Goal: Information Seeking & Learning: Understand process/instructions

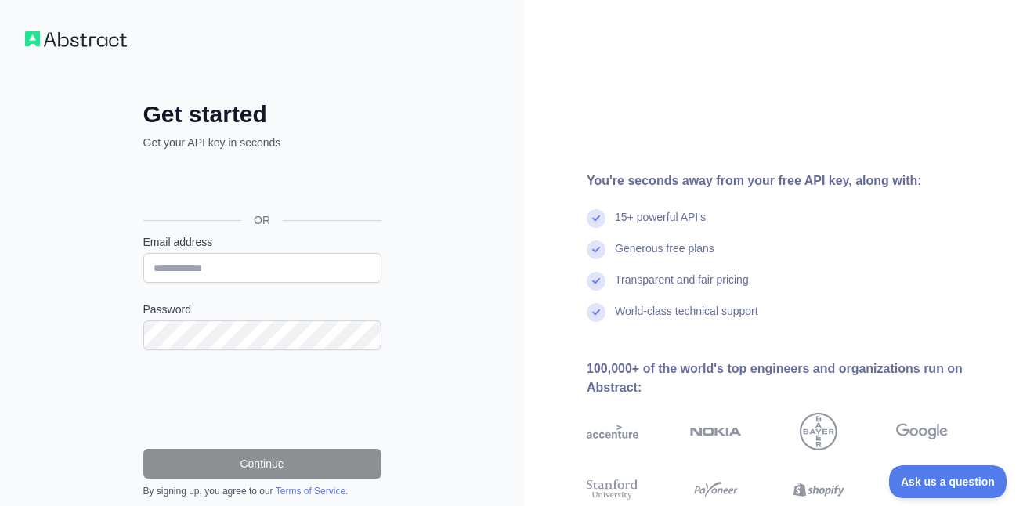
scroll to position [20, 0]
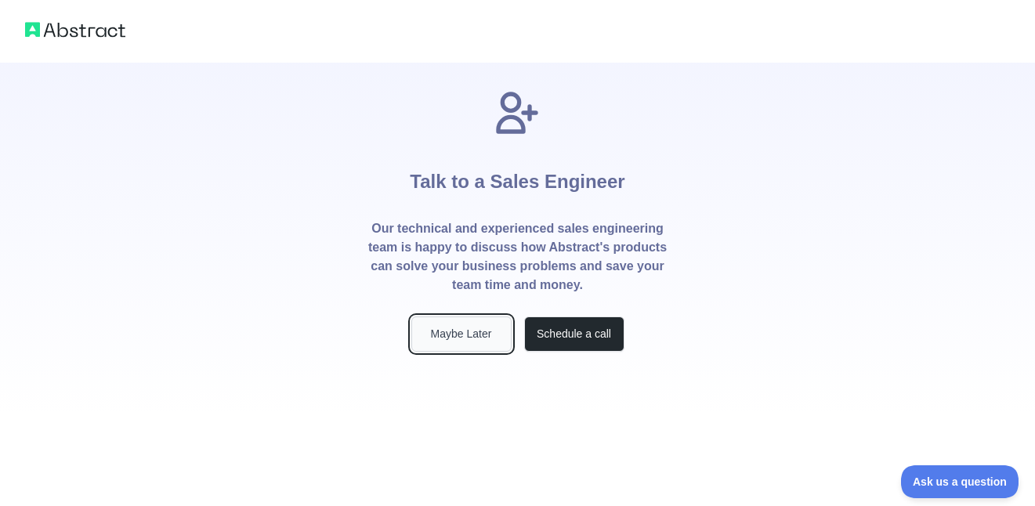
click at [481, 343] on button "Maybe Later" at bounding box center [461, 334] width 100 height 35
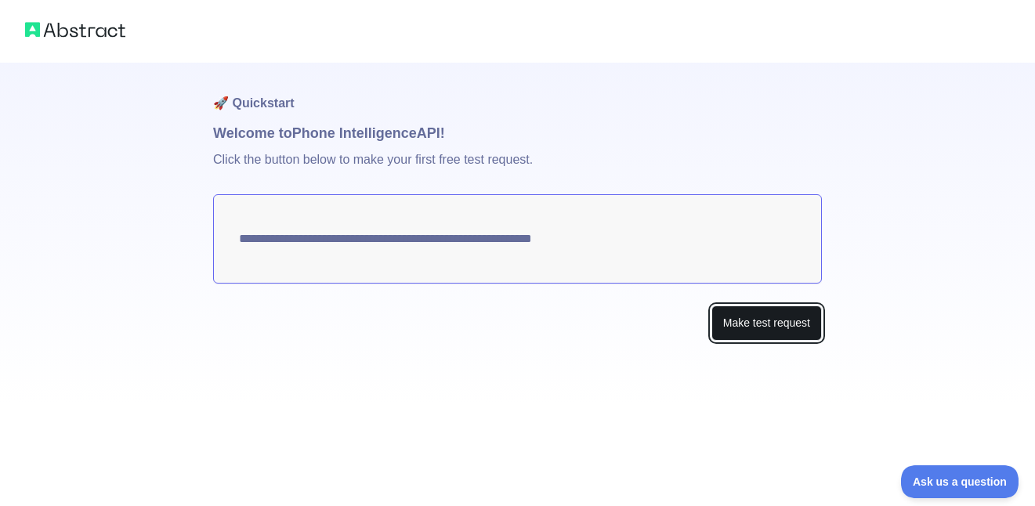
click at [719, 333] on button "Make test request" at bounding box center [767, 323] width 111 height 35
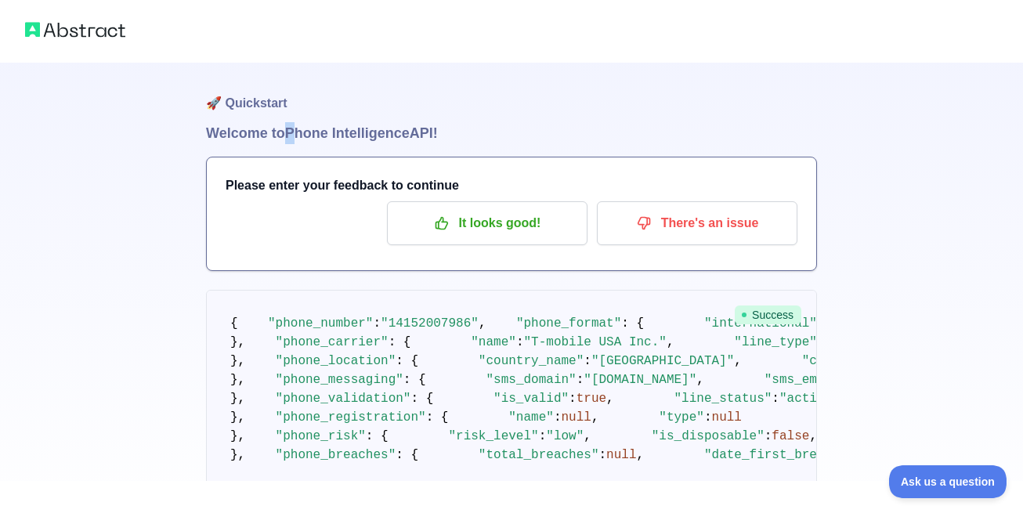
click at [302, 135] on h1 "Welcome to Phone Intelligence API!" at bounding box center [511, 133] width 611 height 22
click at [314, 170] on div "Please enter your feedback to continue It looks good! There's an issue" at bounding box center [512, 214] width 610 height 113
drag, startPoint x: 281, startPoint y: 193, endPoint x: 334, endPoint y: 212, distance: 56.8
click at [332, 203] on div "Please enter your feedback to continue It looks good! There's an issue" at bounding box center [512, 214] width 610 height 113
click at [331, 228] on div "It looks good! There's an issue" at bounding box center [512, 223] width 572 height 44
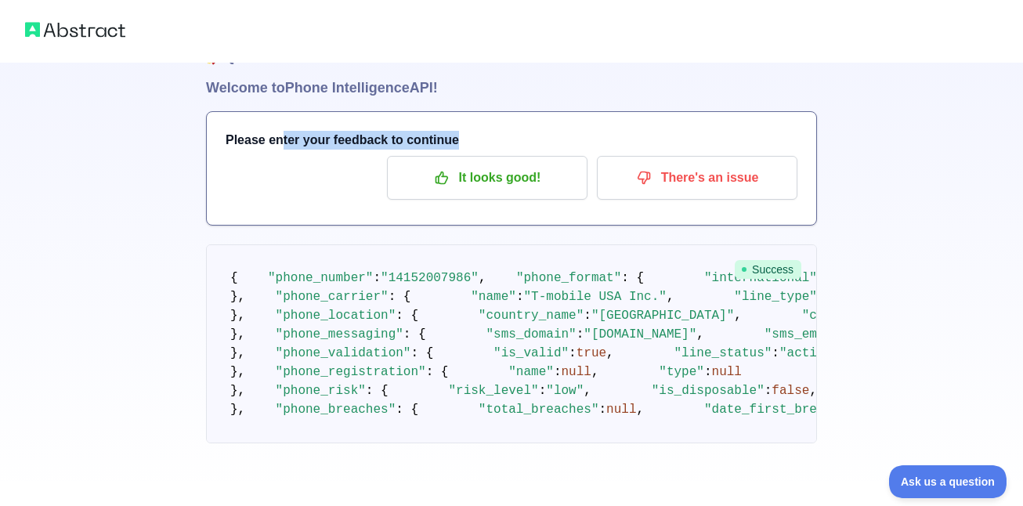
scroll to position [55, 0]
click at [358, 133] on h3 "Please enter your feedback to continue" at bounding box center [512, 140] width 572 height 19
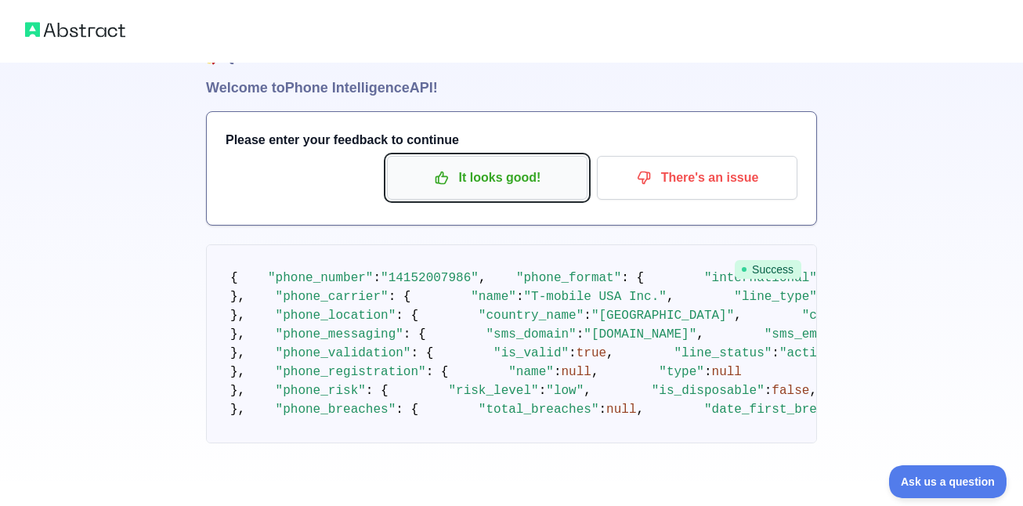
click at [470, 165] on p "It looks good!" at bounding box center [487, 178] width 177 height 27
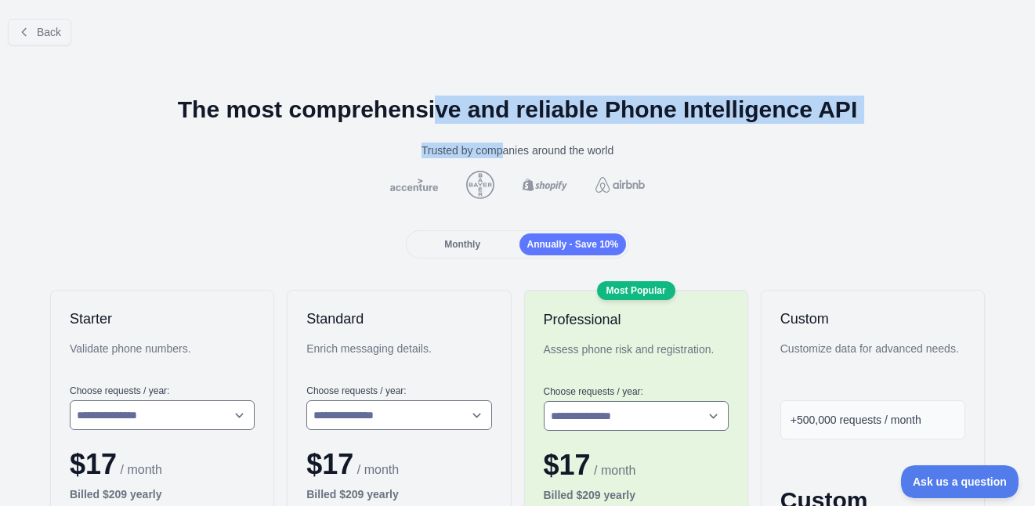
drag, startPoint x: 423, startPoint y: 119, endPoint x: 497, endPoint y: 132, distance: 74.7
click at [459, 143] on div "Trusted by companies around the world" at bounding box center [518, 151] width 1010 height 16
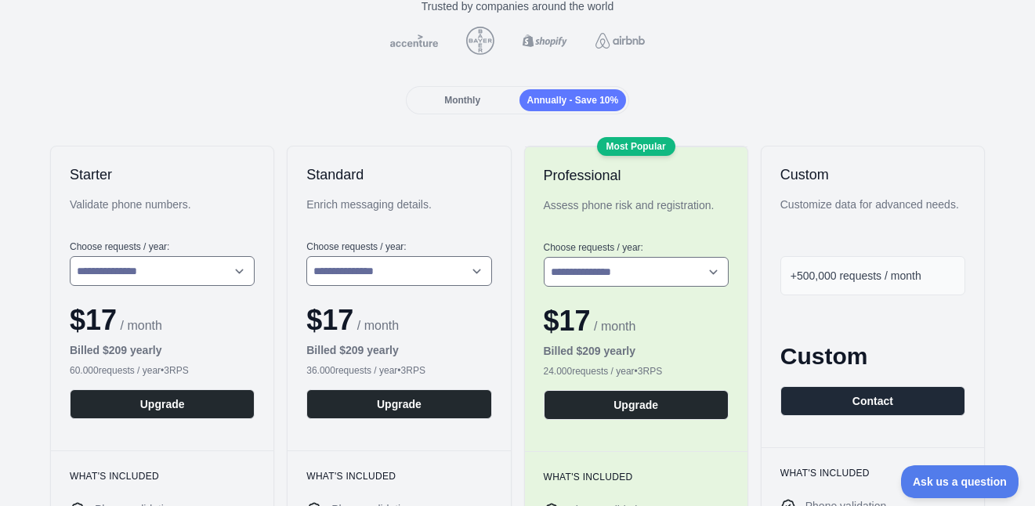
scroll to position [157, 0]
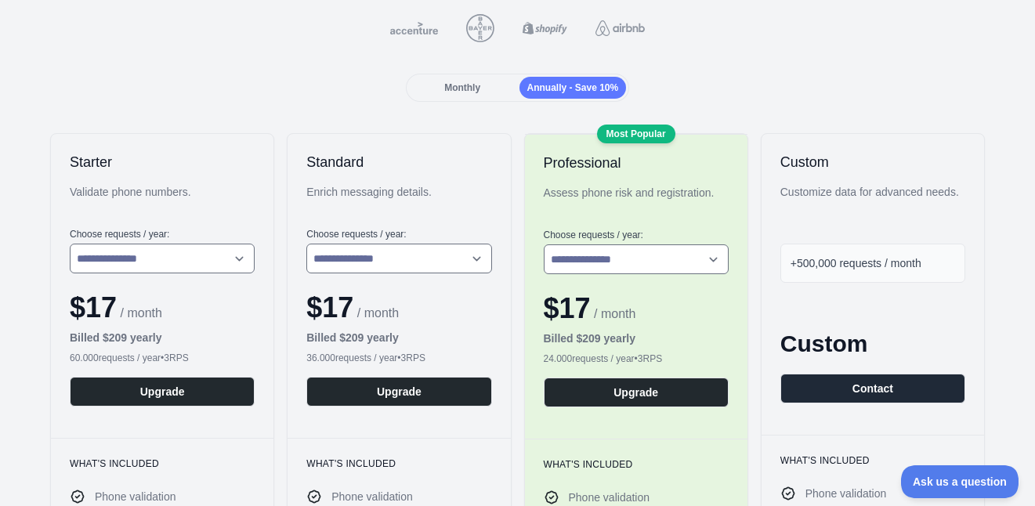
click at [447, 90] on span "Monthly" at bounding box center [462, 87] width 36 height 11
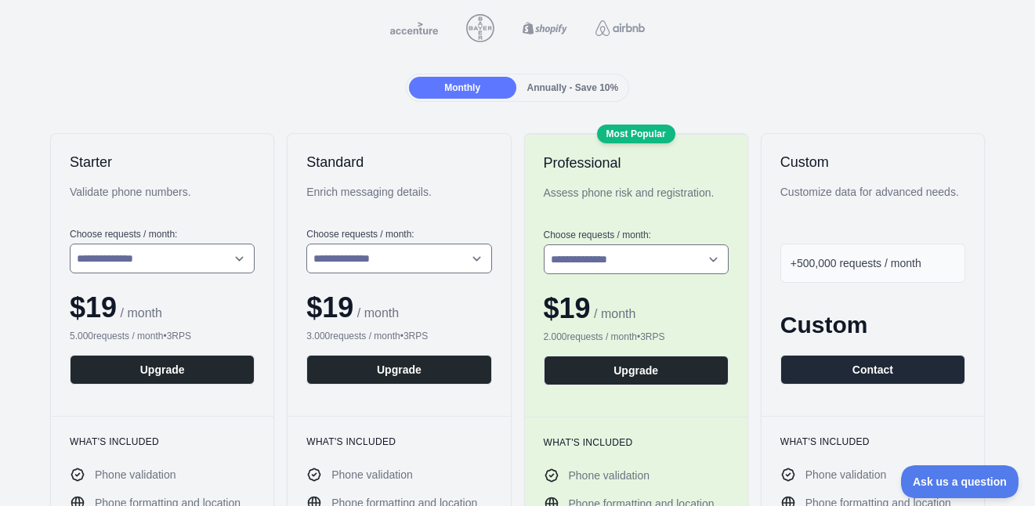
click at [592, 91] on span "Annually - Save 10%" at bounding box center [573, 87] width 92 height 11
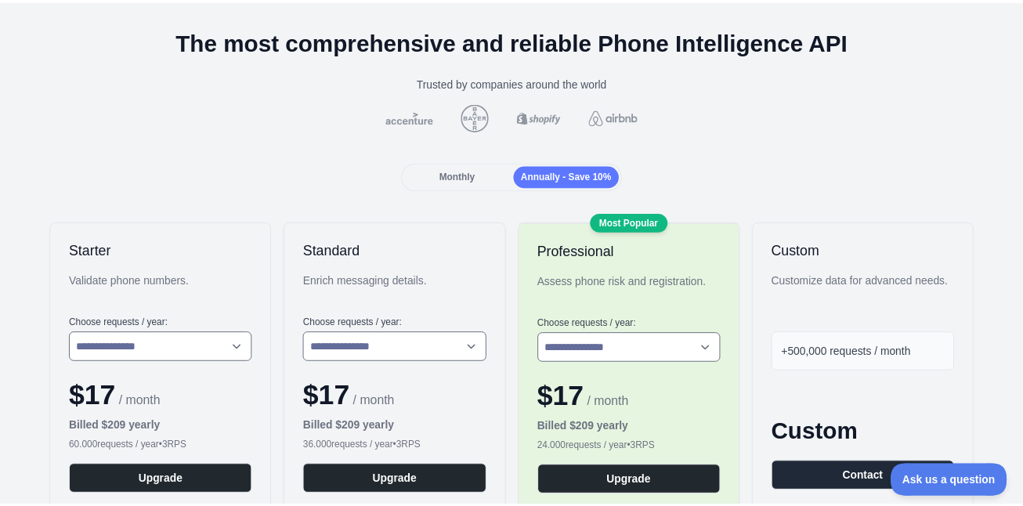
scroll to position [0, 0]
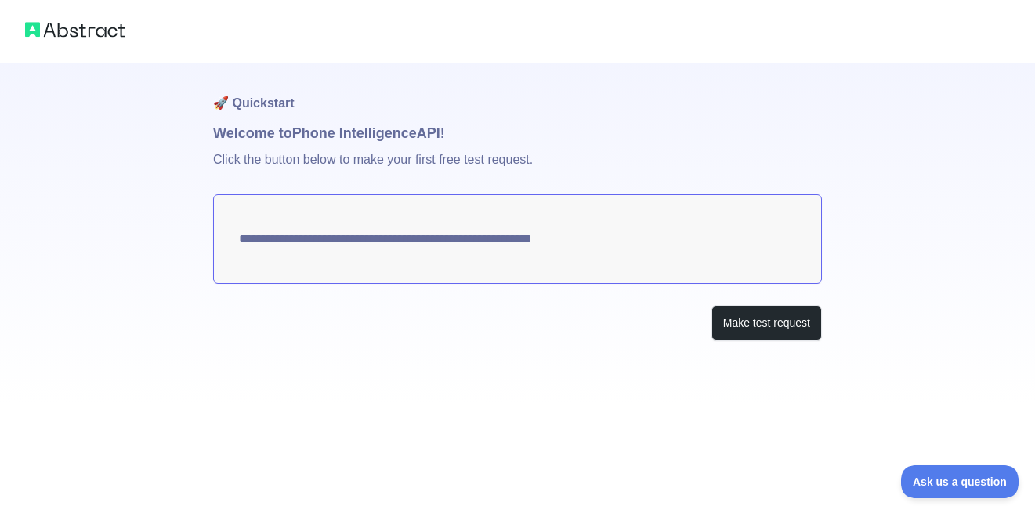
click at [45, 26] on img at bounding box center [75, 30] width 100 height 22
click at [49, 31] on img at bounding box center [75, 30] width 100 height 22
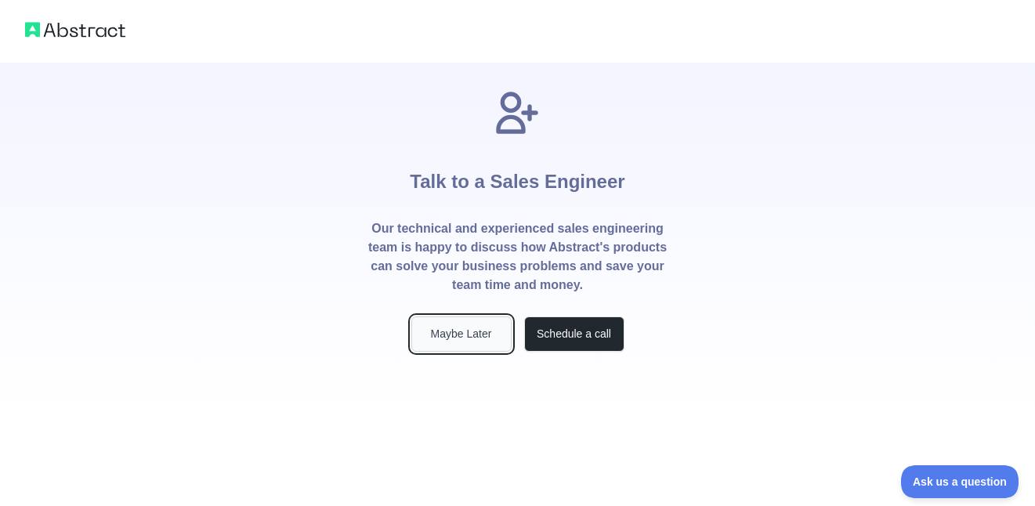
click at [456, 326] on button "Maybe Later" at bounding box center [461, 334] width 100 height 35
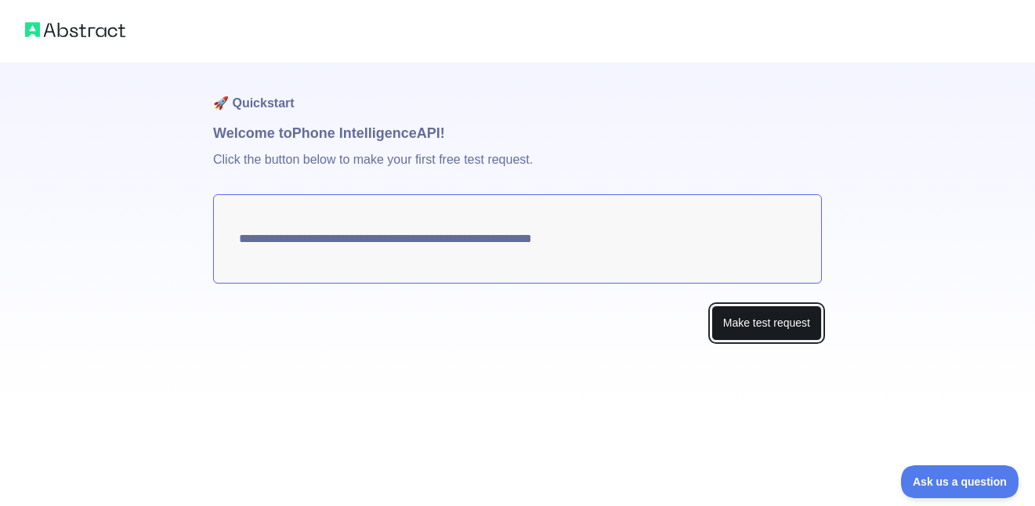
click at [787, 308] on button "Make test request" at bounding box center [767, 323] width 111 height 35
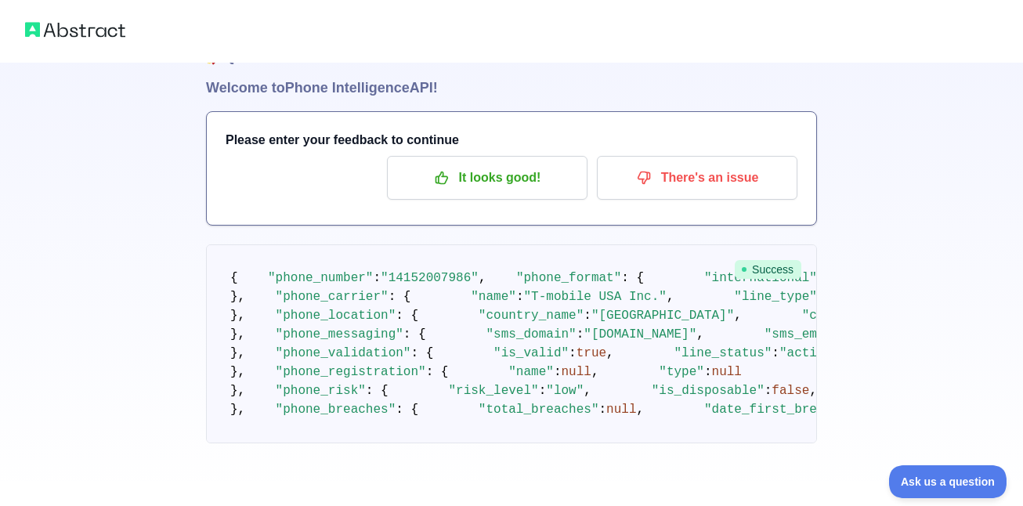
scroll to position [760, 0]
click at [92, 35] on img at bounding box center [75, 30] width 100 height 22
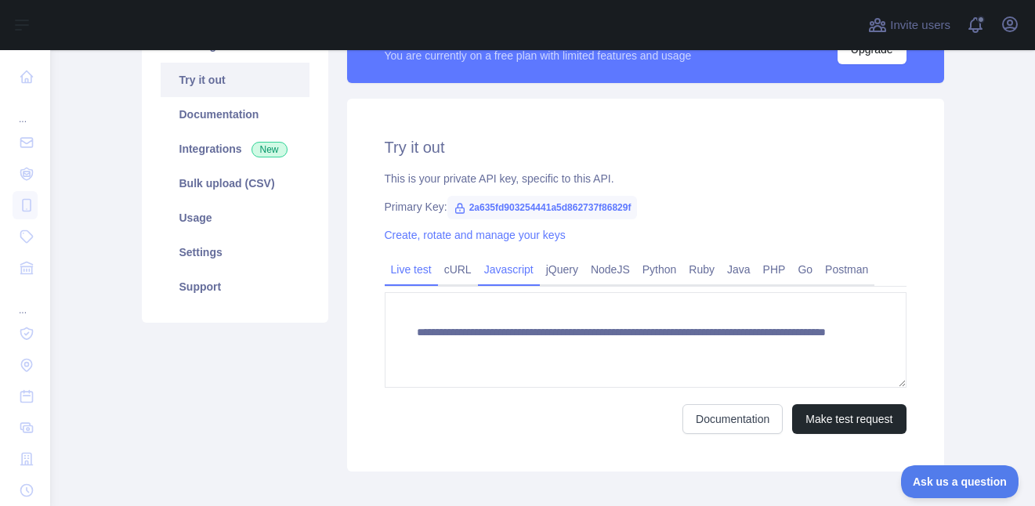
scroll to position [235, 0]
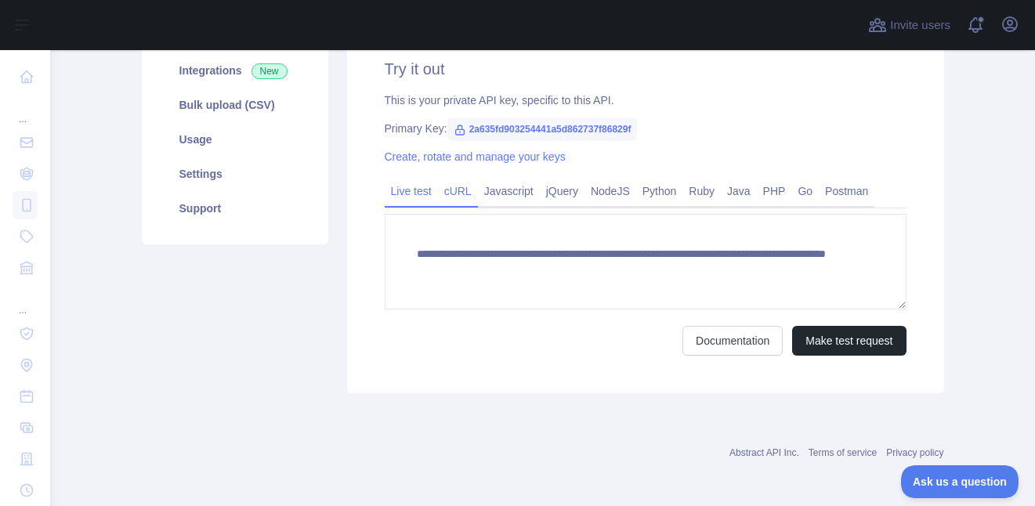
click at [443, 203] on link "cURL" at bounding box center [458, 191] width 40 height 25
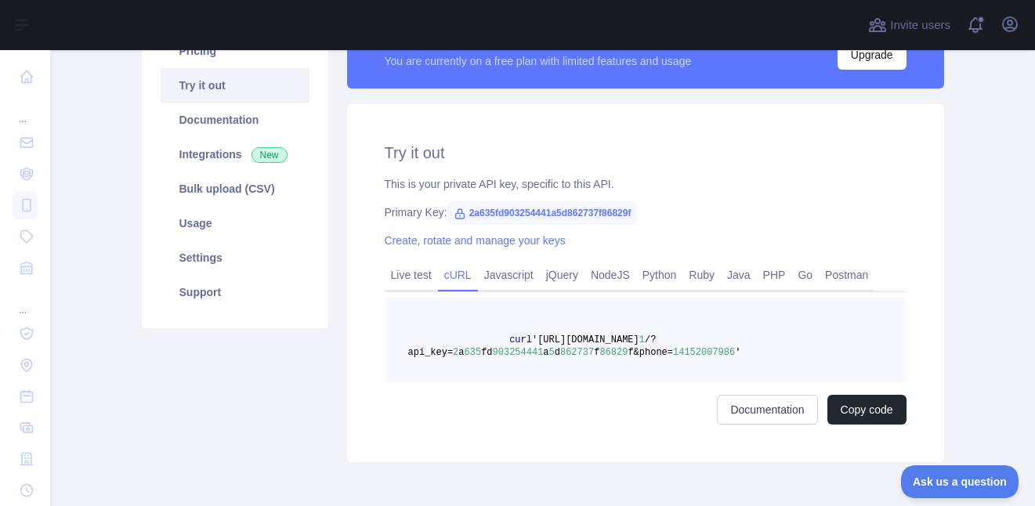
scroll to position [223, 0]
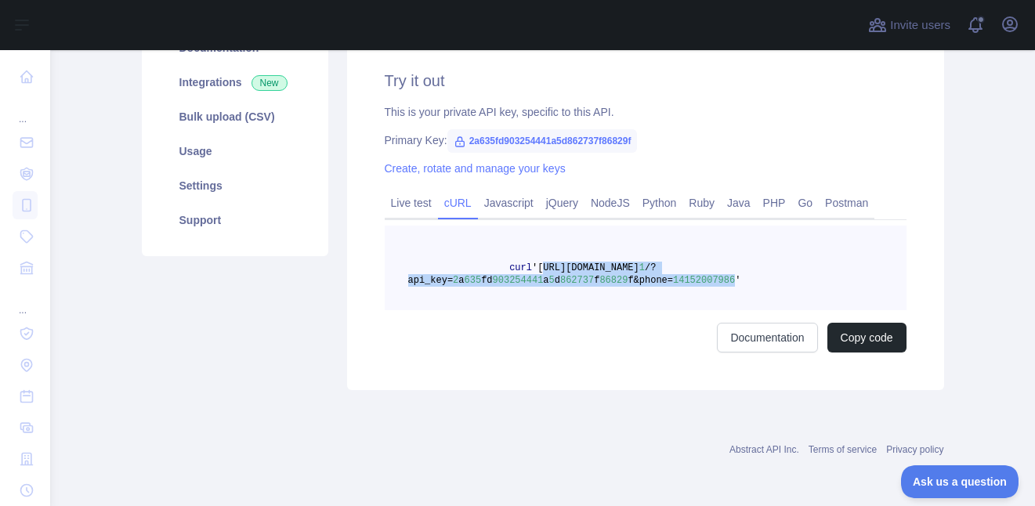
drag, startPoint x: 526, startPoint y: 269, endPoint x: 703, endPoint y: 274, distance: 177.2
click at [703, 274] on pre "curl 'https://phoneintelligence.abstractapi.com/v 1 /?api_key= 2 a 635 fd 90325…" at bounding box center [646, 268] width 522 height 85
click at [688, 295] on pre "curl 'https://phoneintelligence.abstractapi.com/v 1 /?api_key= 2 a 635 fd 90325…" at bounding box center [646, 268] width 522 height 85
drag, startPoint x: 491, startPoint y: 272, endPoint x: 730, endPoint y: 284, distance: 240.1
click at [730, 284] on pre "curl 'https://phoneintelligence.abstractapi.com/v 1 /?api_key= 2 a 635 fd 90325…" at bounding box center [646, 268] width 522 height 85
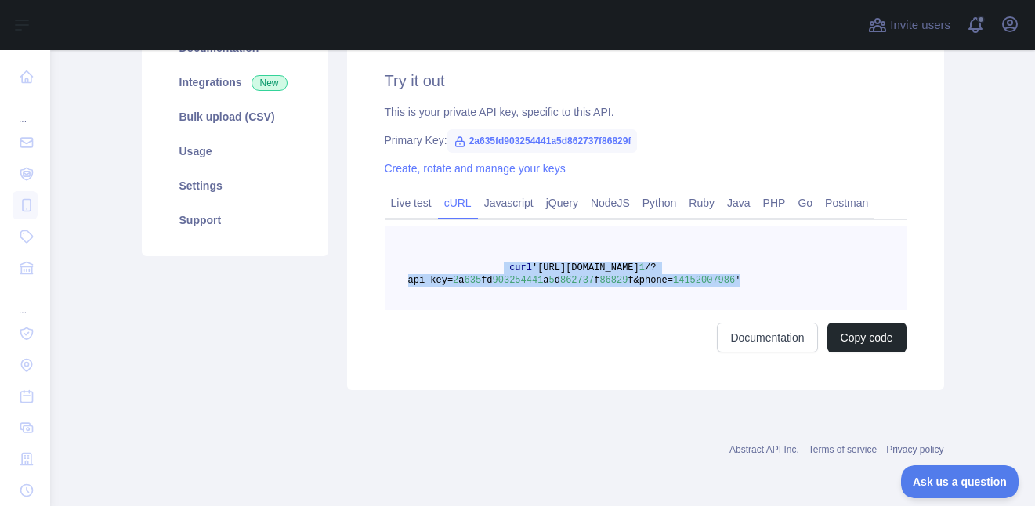
click at [730, 280] on pre "curl 'https://phoneintelligence.abstractapi.com/v 1 /?api_key= 2 a 635 fd 90325…" at bounding box center [646, 268] width 522 height 85
drag, startPoint x: 521, startPoint y: 269, endPoint x: 722, endPoint y: 295, distance: 202.3
click at [722, 295] on pre "curl 'https://phoneintelligence.abstractapi.com/v 1 /?api_key= 2 a 635 fd 90325…" at bounding box center [646, 268] width 522 height 85
copy span "'https://phoneintelligence.abstractapi.com/v 1 /?api_key= 2 a 635 fd 903254441 …"
click at [887, 274] on pre "curl 'https://phoneintelligence.abstractapi.com/v 1 /?api_key= 2 a 635 fd 90325…" at bounding box center [646, 268] width 522 height 85
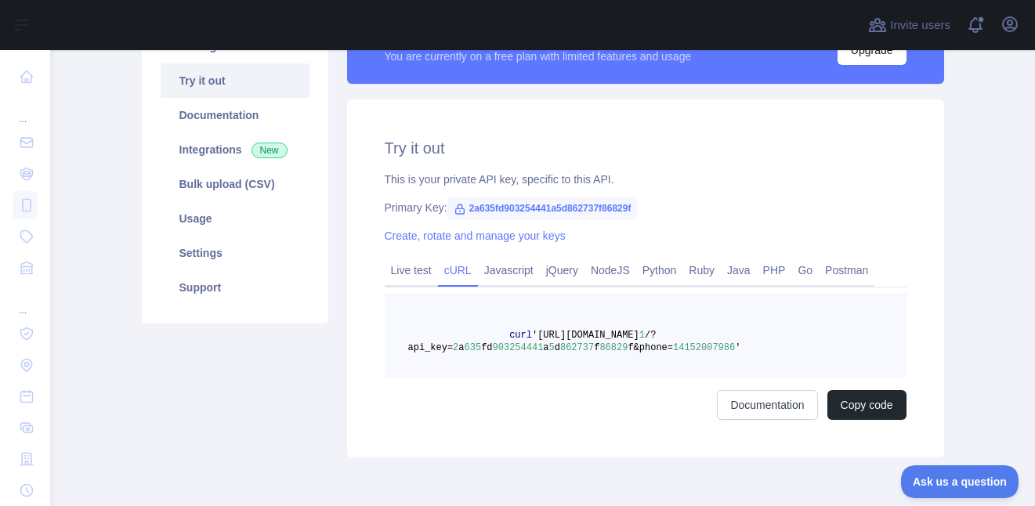
scroll to position [157, 0]
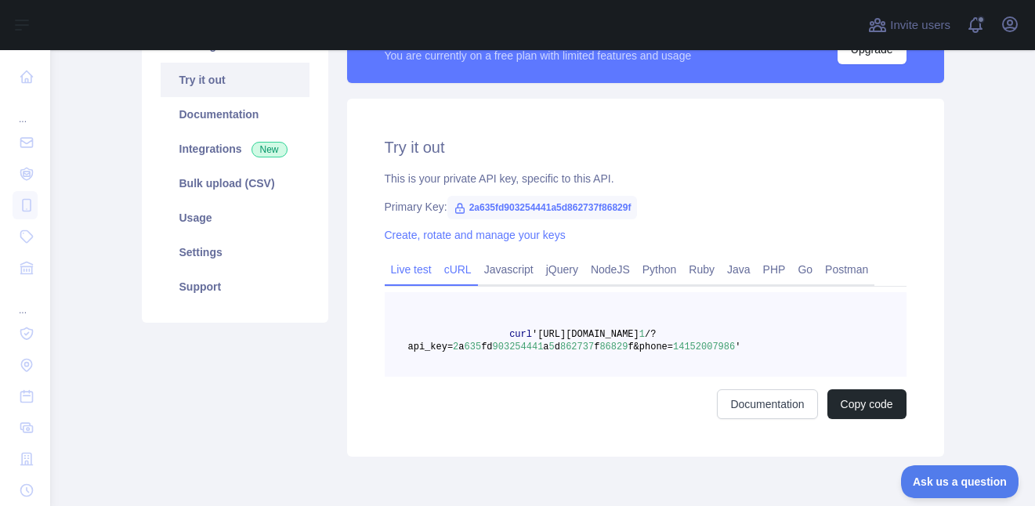
click at [411, 270] on link "Live test" at bounding box center [411, 269] width 53 height 25
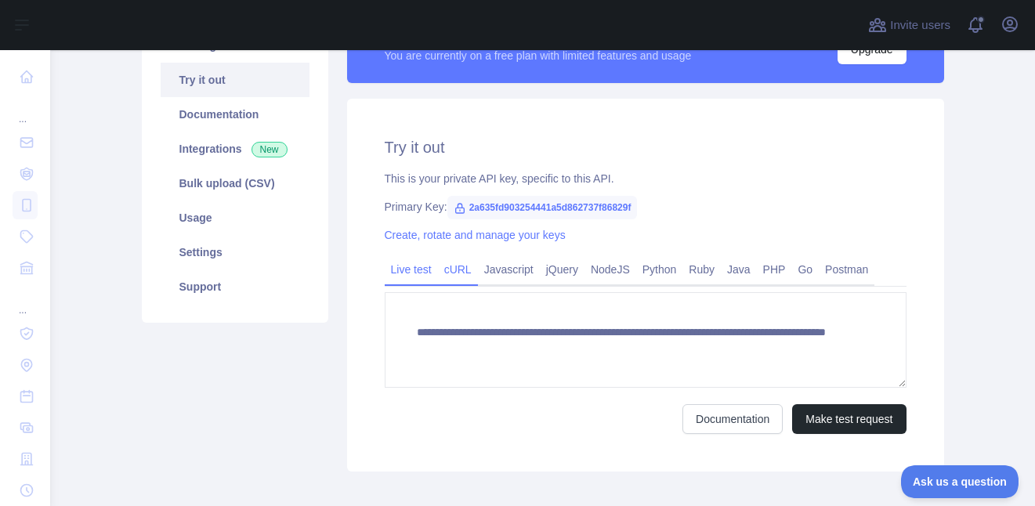
click at [444, 272] on link "cURL" at bounding box center [458, 269] width 40 height 25
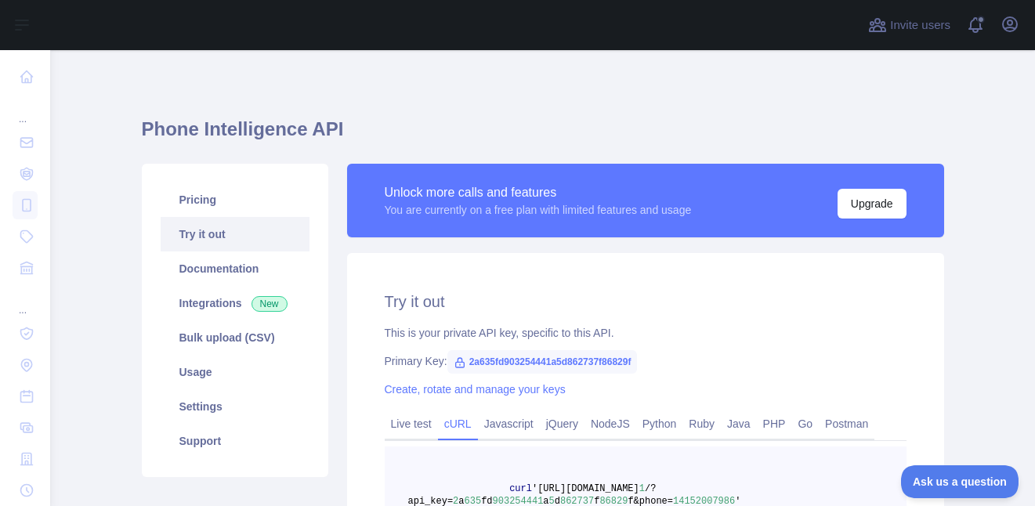
scroll to position [0, 0]
